Goal: Transaction & Acquisition: Purchase product/service

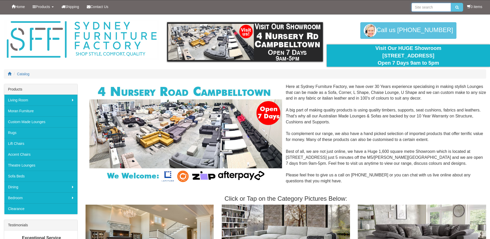
click at [436, 8] on input "search" at bounding box center [431, 7] width 40 height 9
type input "[GEOGRAPHIC_DATA]"
click at [451, 3] on button "submit" at bounding box center [457, 7] width 12 height 9
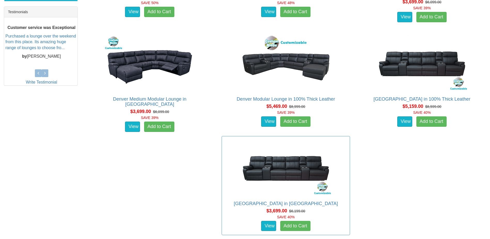
scroll to position [258, 0]
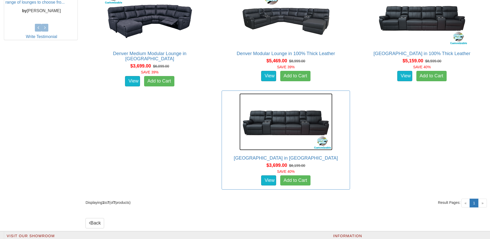
click at [239, 116] on img at bounding box center [285, 121] width 93 height 57
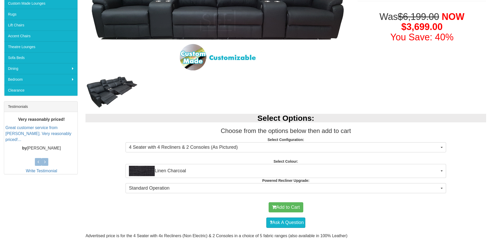
scroll to position [181, 0]
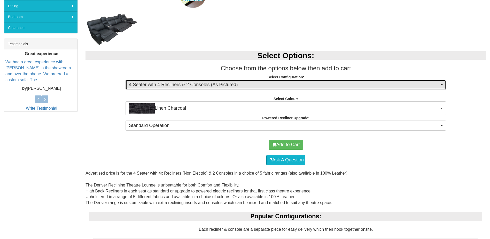
click at [287, 85] on span "4 Seater with 4 Recliners & 2 Consoles (As Pictured)" at bounding box center [284, 84] width 310 height 7
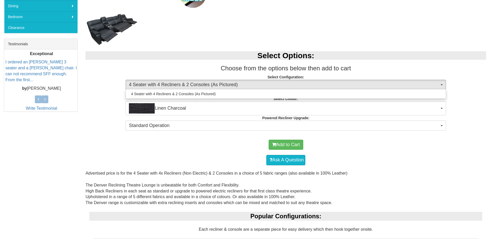
click at [405, 153] on div "Ask A Question" at bounding box center [285, 159] width 395 height 15
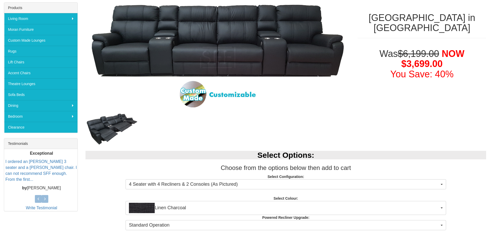
scroll to position [77, 0]
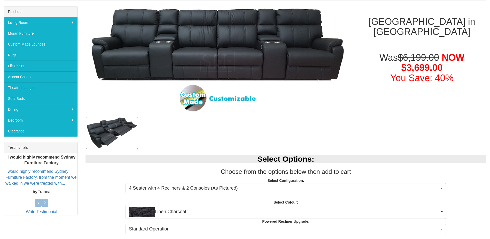
click at [97, 139] on img at bounding box center [111, 132] width 53 height 33
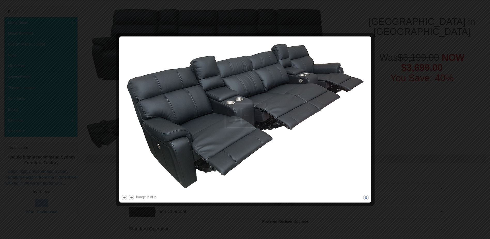
click at [367, 196] on button "close" at bounding box center [365, 197] width 6 height 6
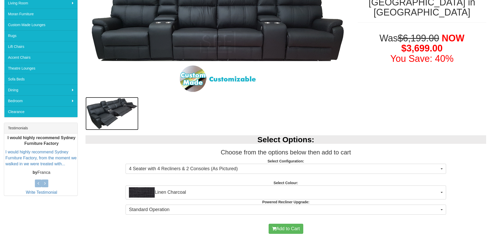
scroll to position [207, 0]
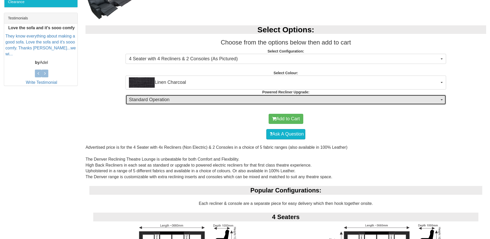
click at [229, 100] on span "Standard Operation" at bounding box center [284, 99] width 310 height 7
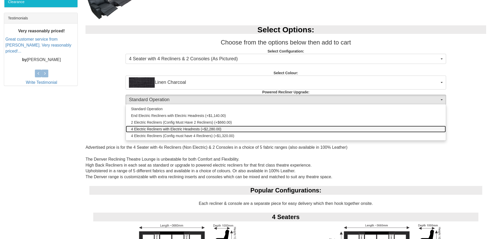
click at [230, 127] on link "4 Electric Recliners with Electric Headrests (+$2,280.00)" at bounding box center [286, 128] width 320 height 7
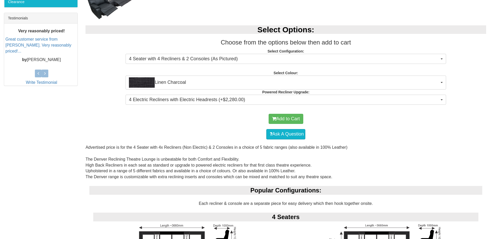
click at [404, 132] on div "Ask A Question" at bounding box center [285, 133] width 395 height 15
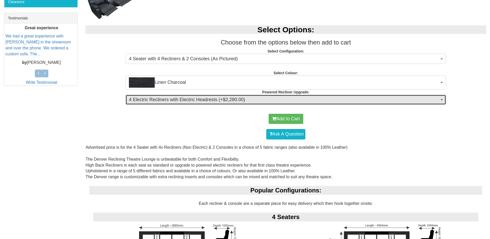
click at [354, 100] on span "4 Electric Recliners with Electric Headrests (+$2,280.00)" at bounding box center [284, 99] width 310 height 7
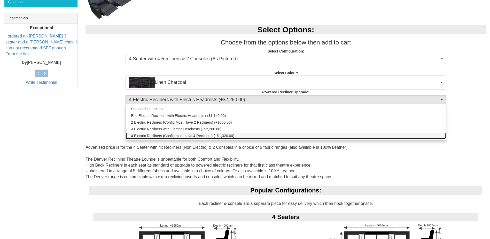
click at [210, 136] on span "4 Electric Recliners (Config must have 4 Recliners) (+$1,320.00)" at bounding box center [182, 135] width 103 height 5
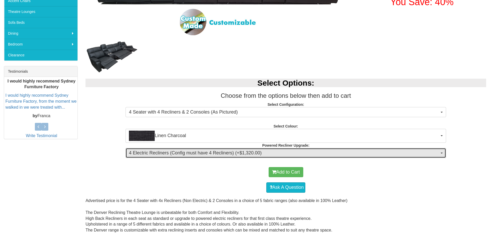
scroll to position [155, 0]
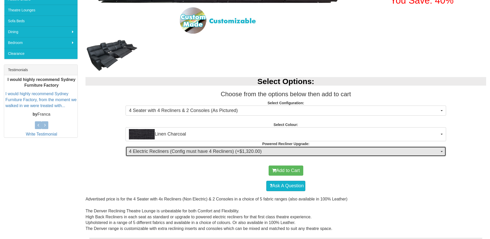
click at [257, 150] on span "4 Electric Recliners (Config must have 4 Recliners) (+$1,320.00)" at bounding box center [284, 151] width 310 height 7
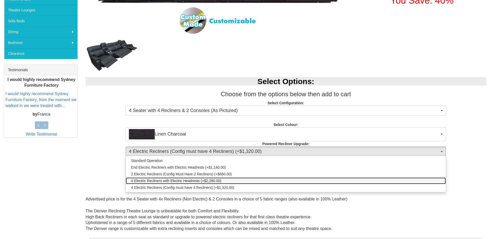
click at [236, 180] on link "4 Electric Recliners with Electric Headrests (+$2,280.00)" at bounding box center [286, 180] width 320 height 7
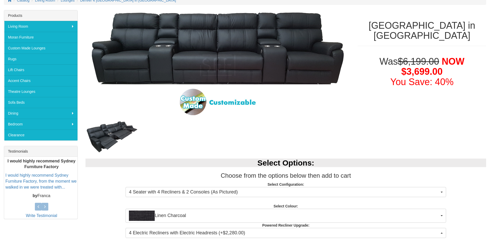
scroll to position [103, 0]
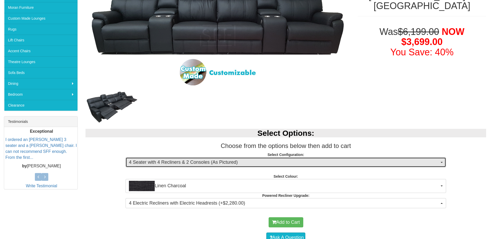
click at [295, 162] on span "4 Seater with 4 Recliners & 2 Consoles (As Pictured)" at bounding box center [284, 162] width 310 height 7
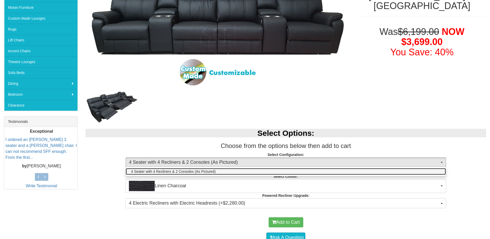
click at [217, 173] on link "4 Seater with 4 Recliners & 2 Consoles (As Pictured)" at bounding box center [286, 171] width 320 height 7
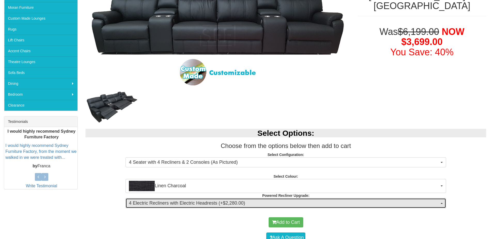
drag, startPoint x: 245, startPoint y: 205, endPoint x: 242, endPoint y: 198, distance: 8.4
click at [246, 205] on span "4 Electric Recliners with Electric Headrests (+$2,280.00)" at bounding box center [284, 203] width 310 height 7
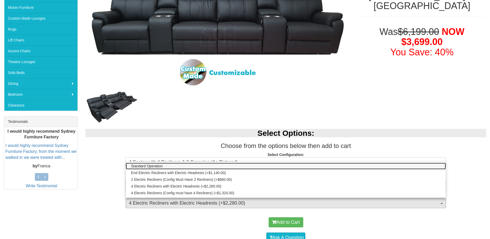
click at [241, 166] on link "Standard Operation" at bounding box center [286, 165] width 320 height 7
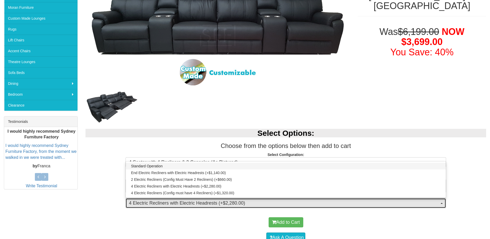
select select "23"
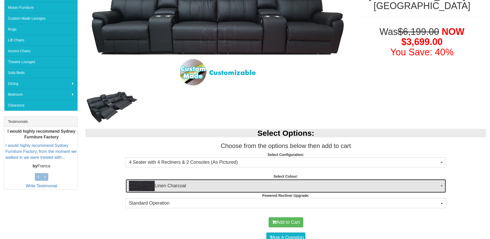
click at [270, 187] on span "Linen Charcoal" at bounding box center [284, 185] width 310 height 10
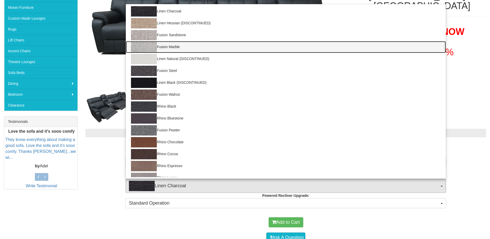
click at [205, 46] on link "Fusion Marble" at bounding box center [286, 47] width 320 height 12
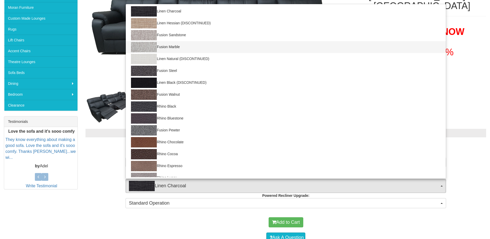
select select "1420"
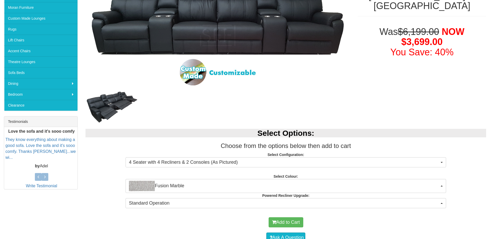
click at [333, 91] on div at bounding box center [217, 106] width 264 height 32
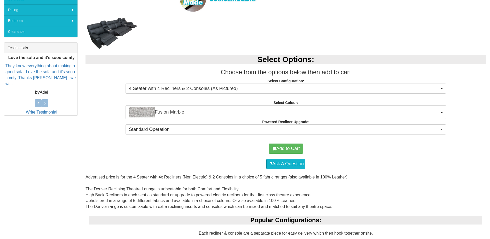
scroll to position [207, 0]
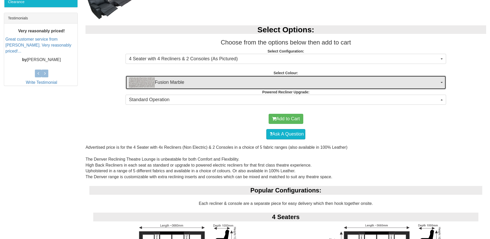
click at [222, 78] on span "Fusion Marble" at bounding box center [284, 82] width 310 height 10
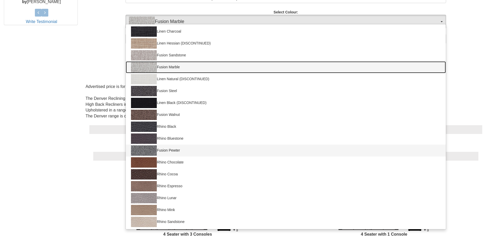
scroll to position [258, 0]
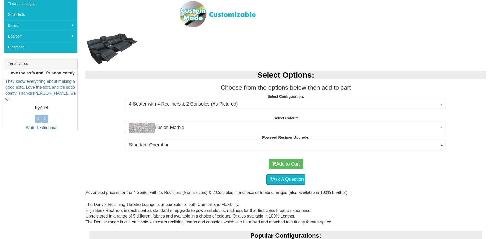
scroll to position [155, 0]
